Goal: Obtain resource: Obtain resource

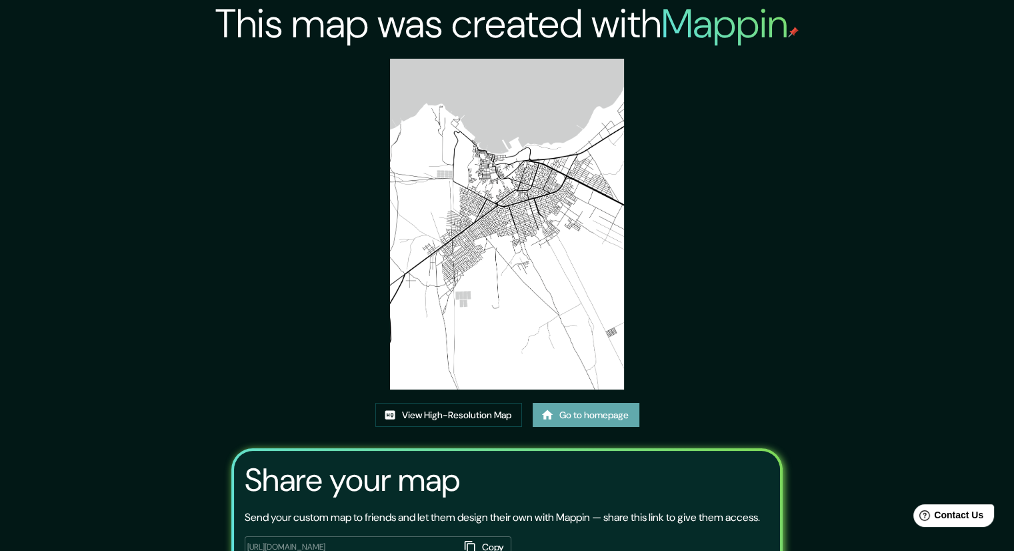
click at [562, 419] on link "Go to homepage" at bounding box center [586, 415] width 107 height 25
click at [460, 415] on link "View High-Resolution Map" at bounding box center [448, 415] width 147 height 25
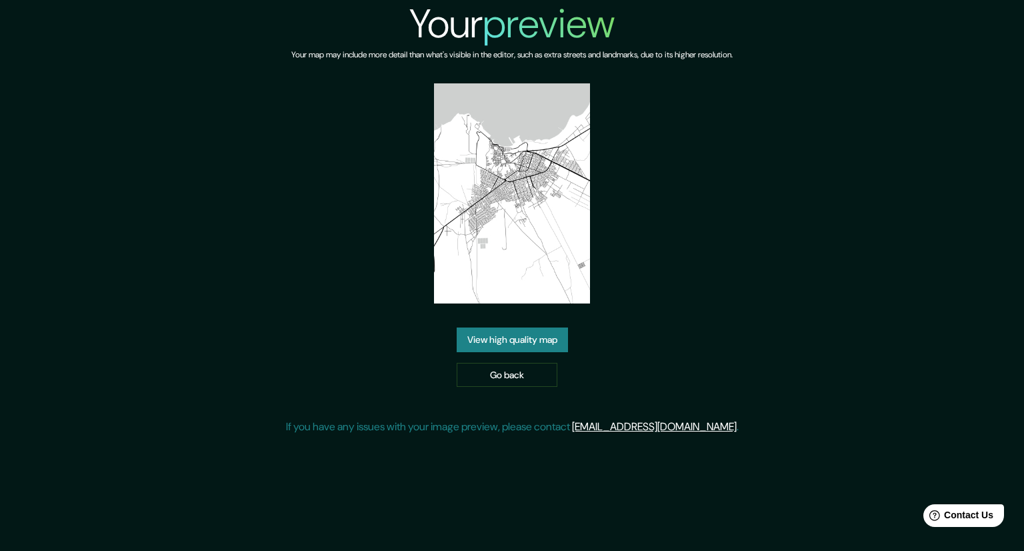
click at [503, 348] on link "View high quality map" at bounding box center [512, 339] width 111 height 25
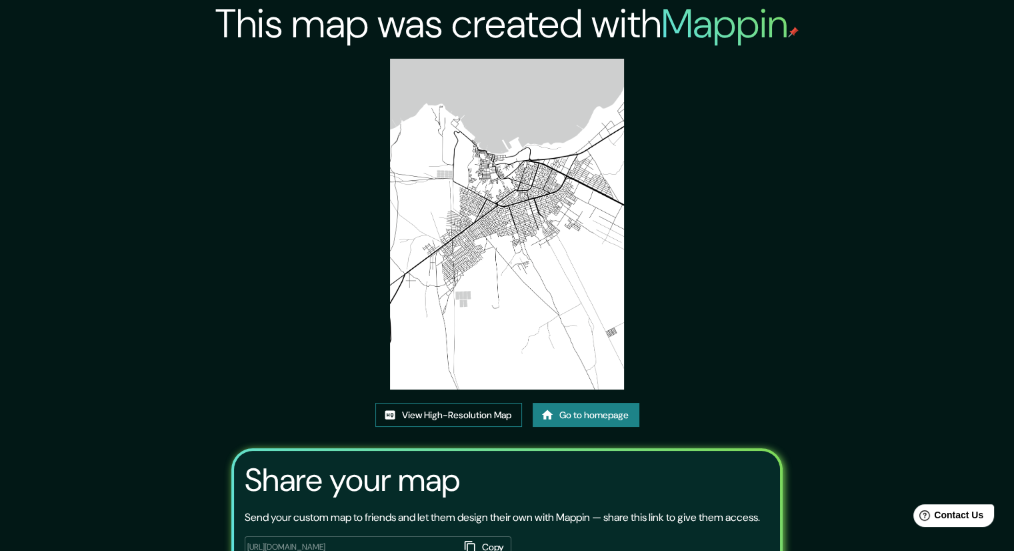
click at [470, 411] on link "View High-Resolution Map" at bounding box center [448, 415] width 147 height 25
